Goal: Task Accomplishment & Management: Manage account settings

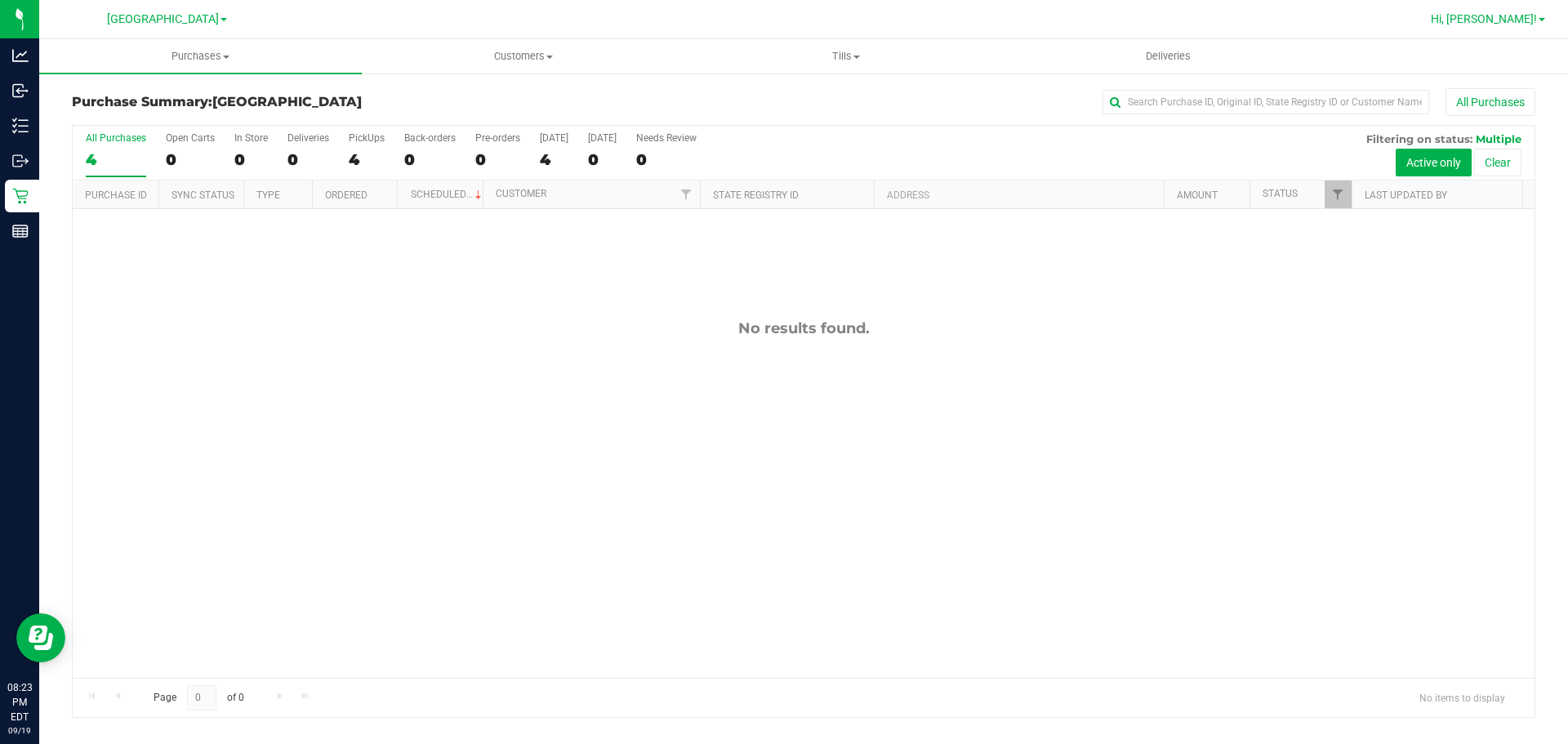
click at [1483, 19] on link "Hi, [PERSON_NAME]!" at bounding box center [1488, 19] width 127 height 17
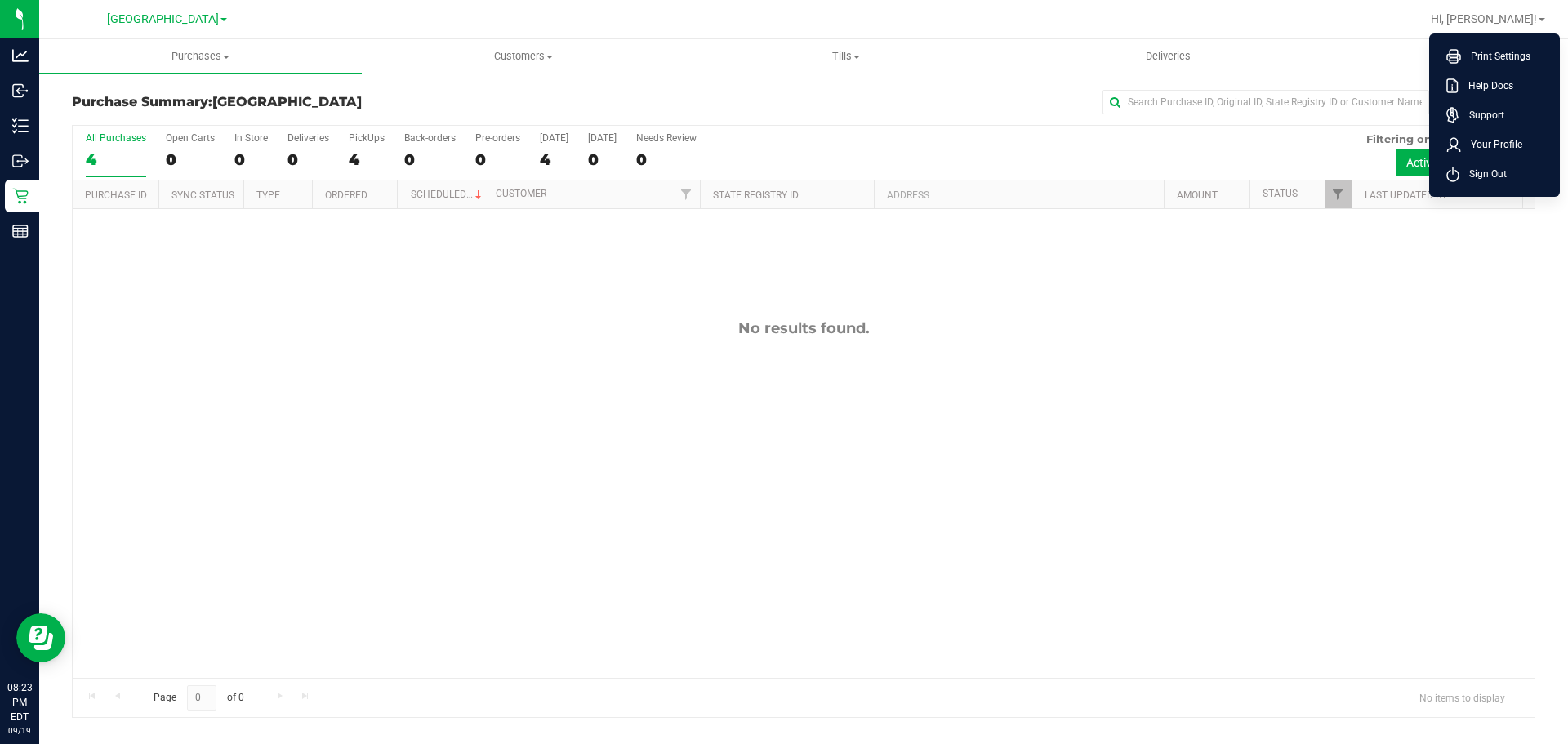
click at [935, 389] on div "No results found." at bounding box center [803, 498] width 1461 height 579
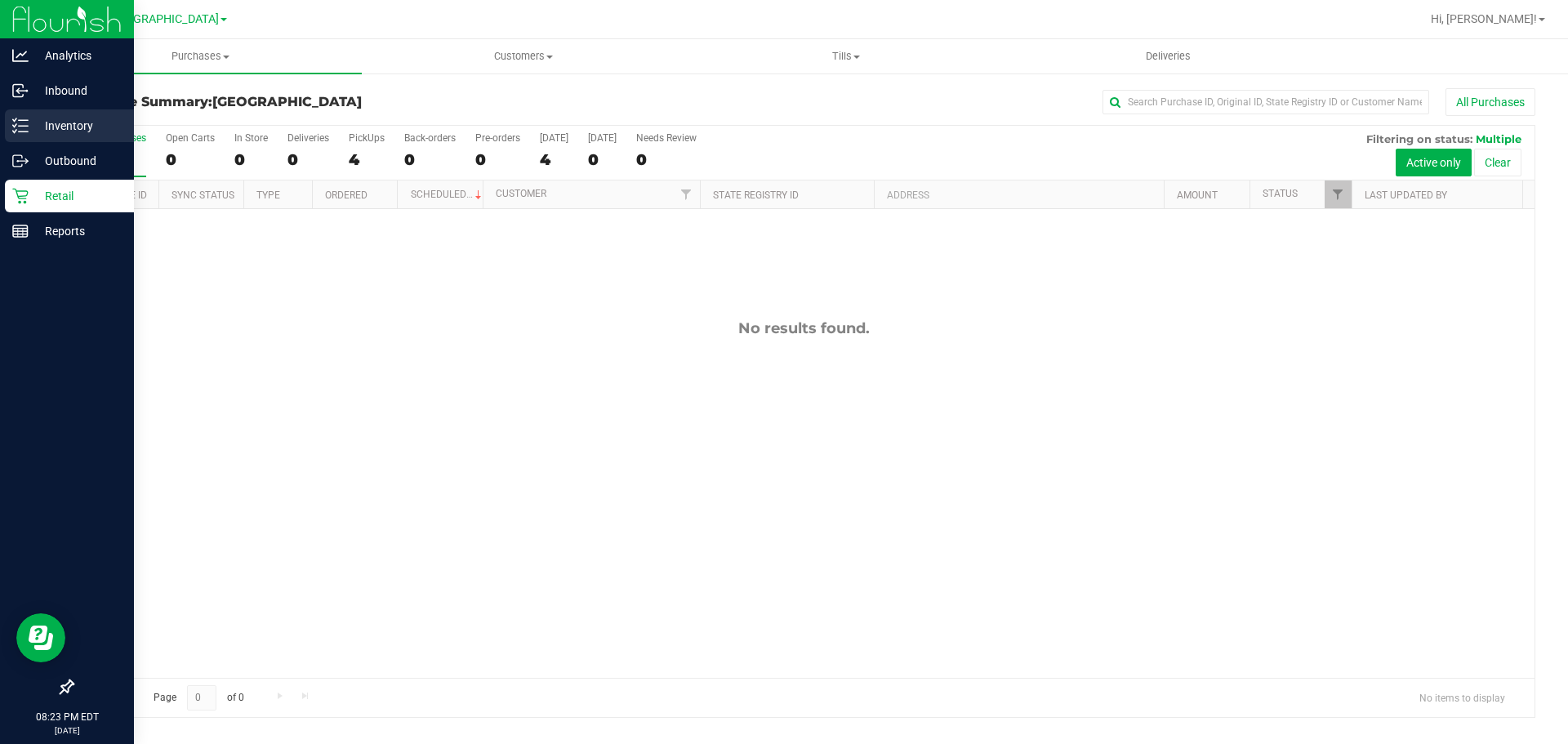
click at [14, 123] on icon at bounding box center [21, 126] width 17 height 17
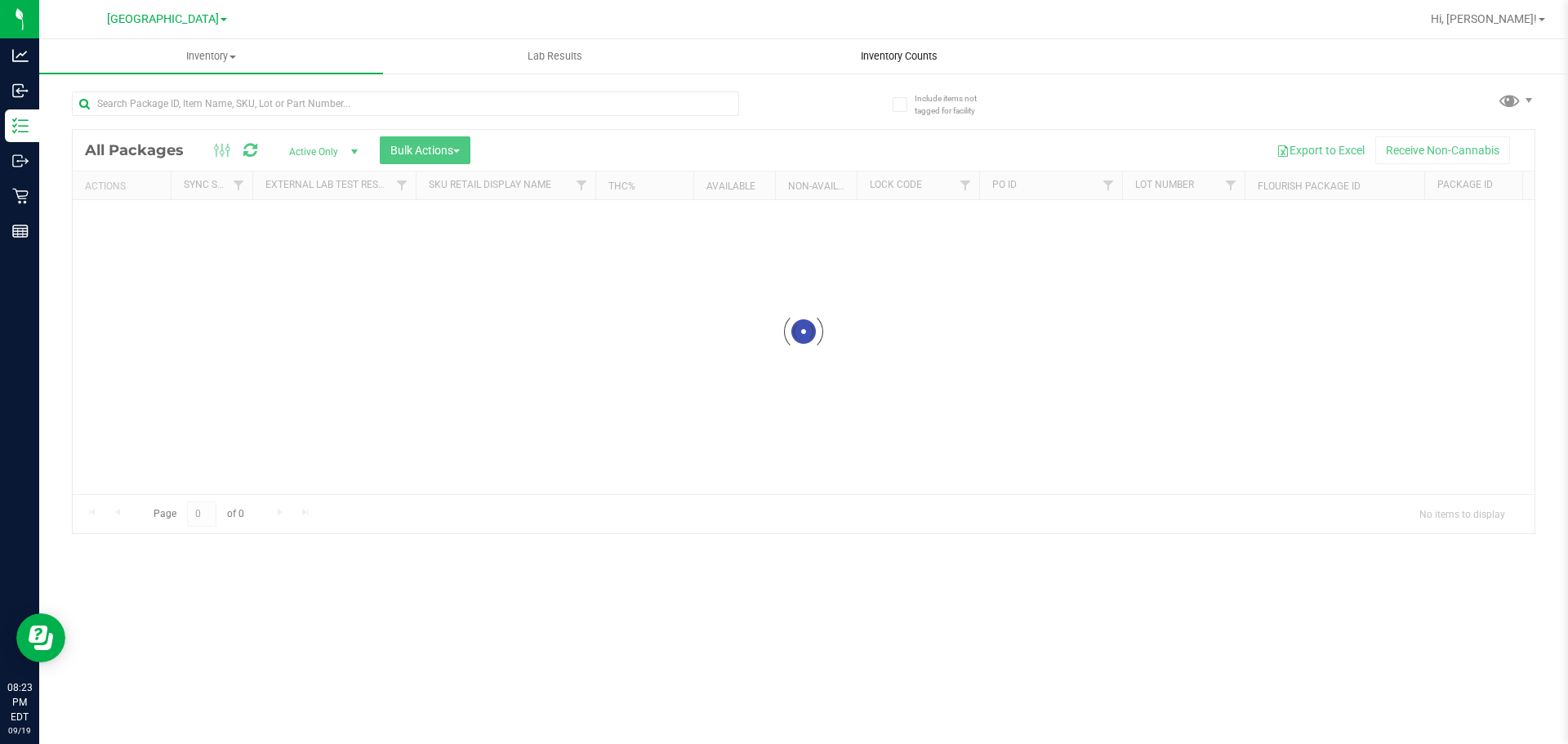
click at [896, 63] on span "Inventory Counts" at bounding box center [899, 56] width 121 height 15
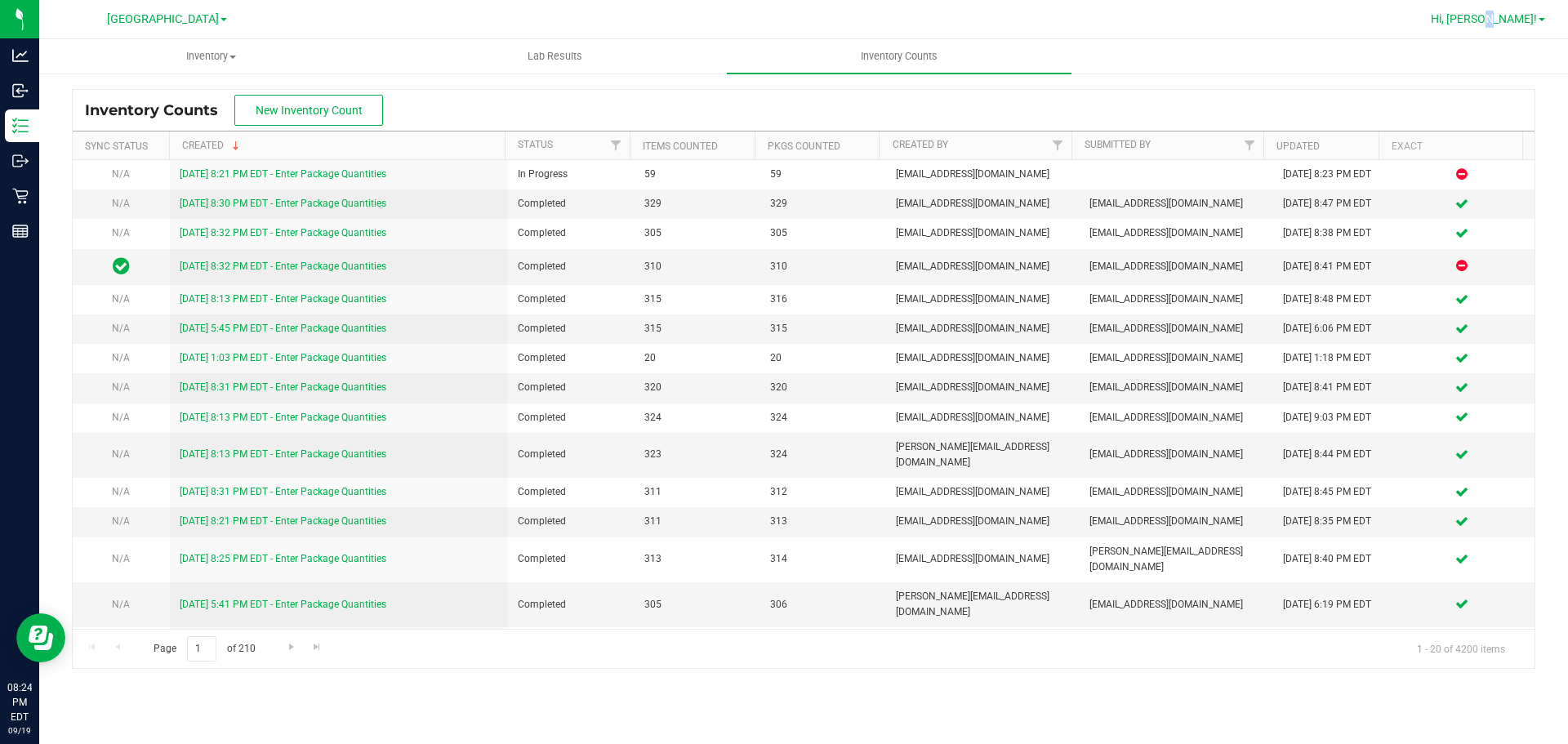
click at [1532, 15] on span "Hi, [PERSON_NAME]!" at bounding box center [1484, 19] width 106 height 13
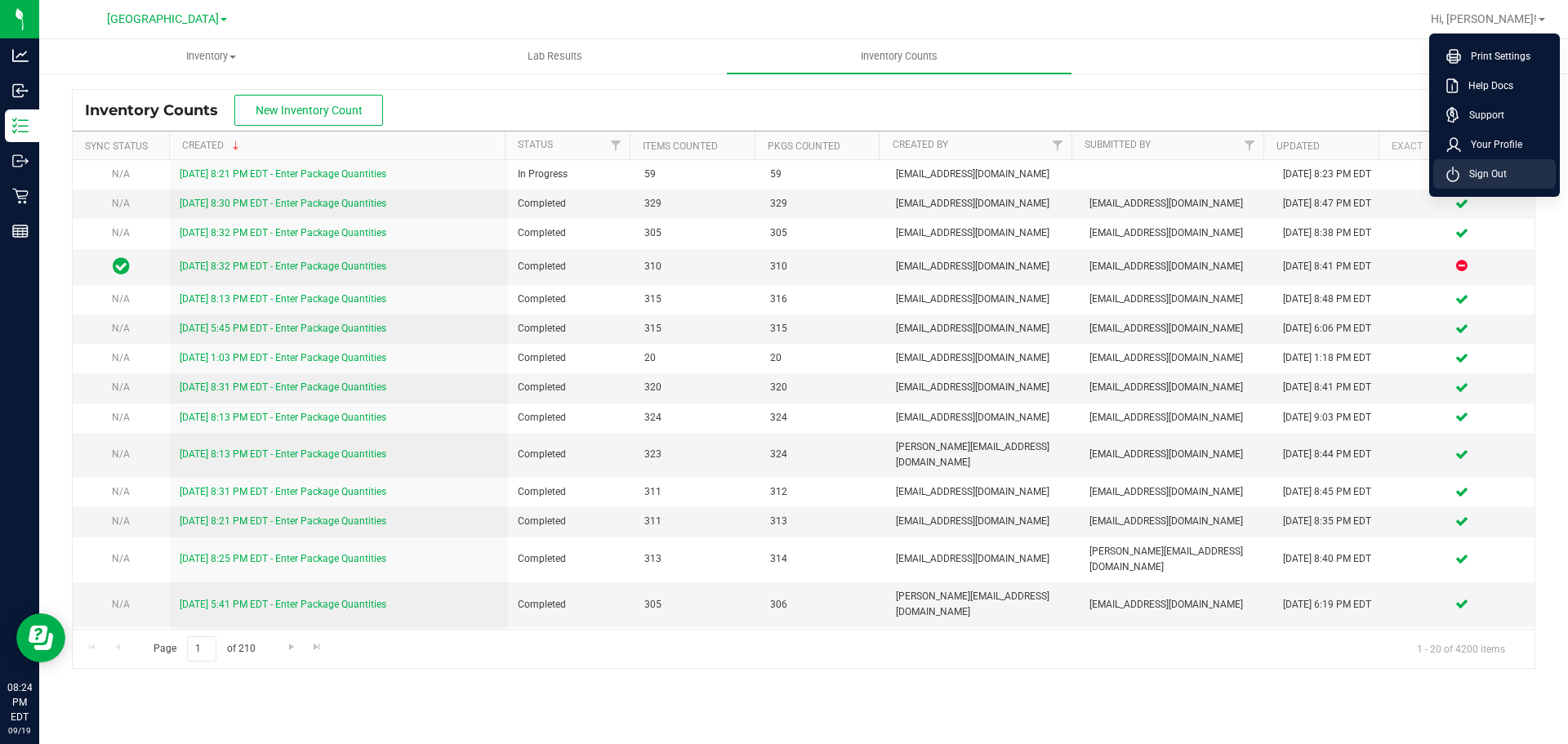
click at [1486, 170] on span "Sign Out" at bounding box center [1482, 174] width 47 height 17
